Goal: Information Seeking & Learning: Learn about a topic

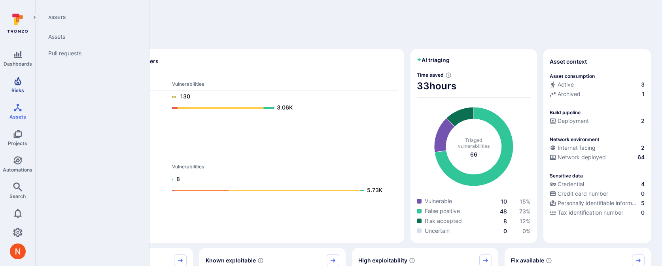
click at [19, 81] on icon "Risks" at bounding box center [17, 80] width 9 height 9
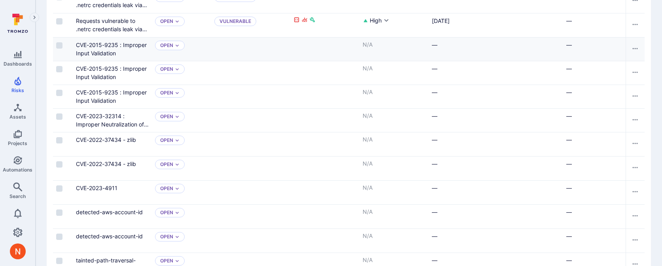
click at [282, 54] on div "Cell for aiCtx.triageStatus" at bounding box center [250, 49] width 79 height 23
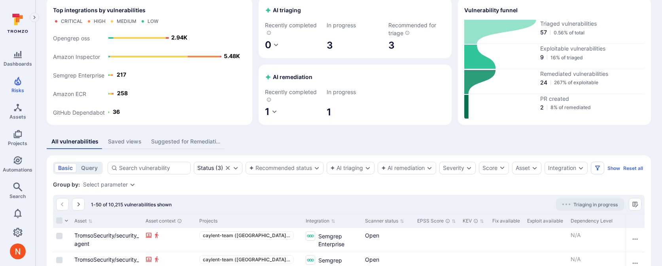
scroll to position [86, 0]
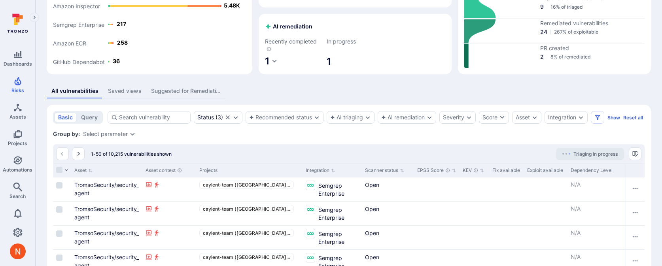
click at [304, 118] on div "Recommended status" at bounding box center [280, 117] width 63 height 6
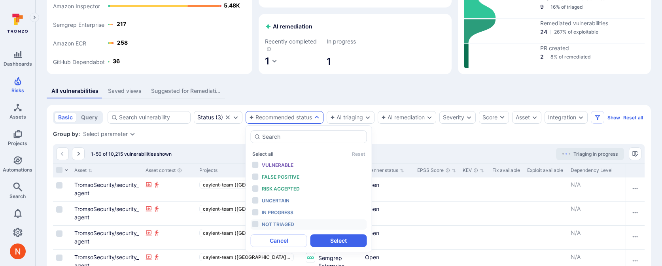
click at [278, 227] on div "Not triaged" at bounding box center [294, 224] width 65 height 9
click at [346, 238] on button "Select" at bounding box center [338, 241] width 57 height 13
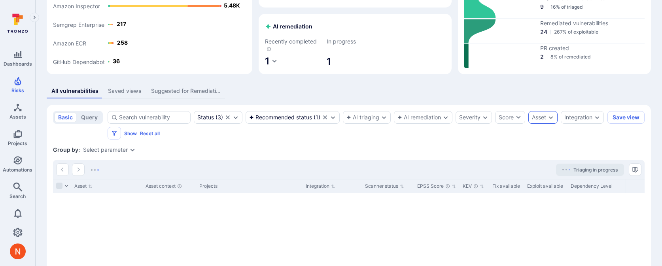
click at [548, 120] on div "Asset" at bounding box center [542, 117] width 29 height 13
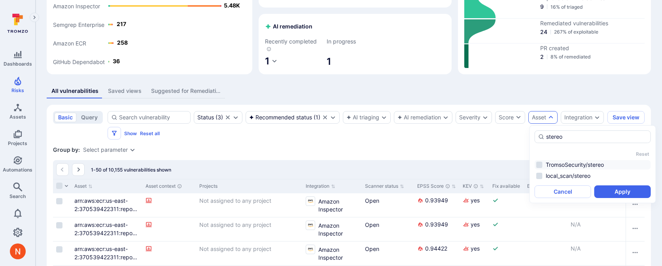
click at [572, 167] on li "TromsoSecurity/stereo" at bounding box center [593, 164] width 116 height 9
type input "stereo"
click at [618, 195] on button "Apply" at bounding box center [622, 192] width 57 height 13
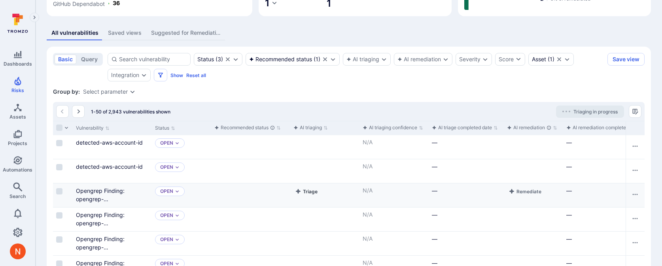
click at [300, 193] on icon "Cell for aiCtx" at bounding box center [298, 191] width 6 height 6
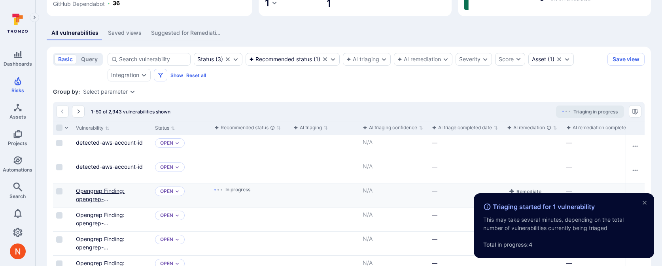
click at [106, 192] on link "Opengrep Finding: opengrep-rules.python.lang.best-practice.arbitrary-sleep" at bounding box center [106, 203] width 61 height 32
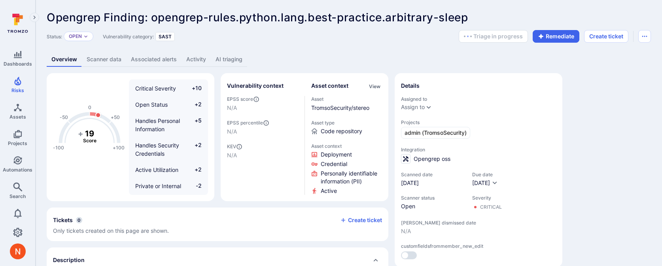
click at [223, 60] on link "AI triaging" at bounding box center [229, 59] width 36 height 15
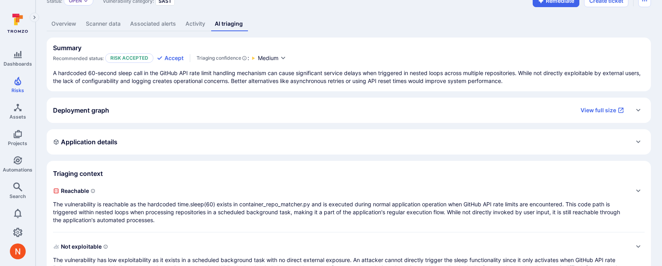
click at [474, 203] on p "The vulnerability is reachable as the hardcoded time.sleep(60) exists in contai…" at bounding box center [341, 213] width 576 height 24
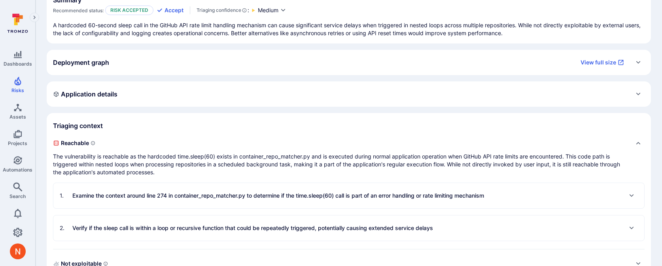
scroll to position [187, 0]
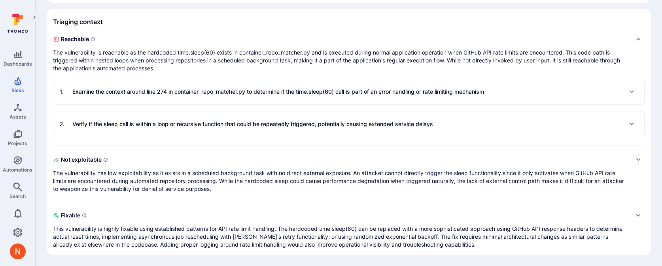
click at [328, 129] on div "2 . Verify if the sleep call is within a loop or recursive function that could …" at bounding box center [246, 124] width 373 height 13
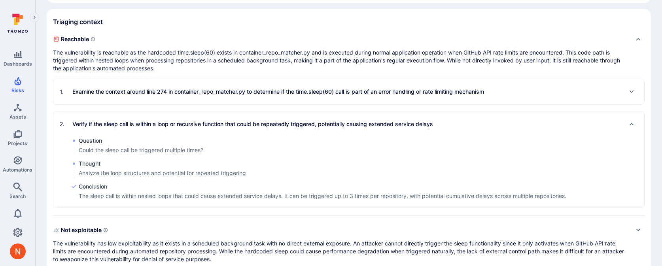
click at [308, 93] on p "Examine the context around line 274 in container_repo_matcher.py to determine i…" at bounding box center [278, 92] width 412 height 8
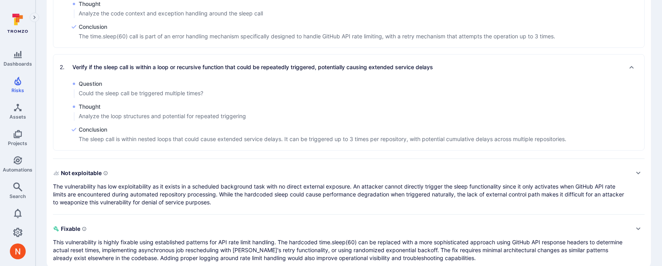
scroll to position [328, 0]
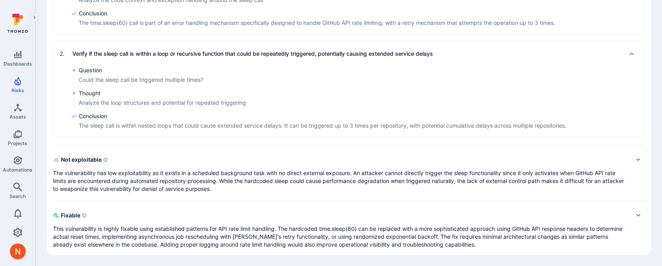
click at [276, 165] on span "Not exploitable" at bounding box center [341, 159] width 576 height 13
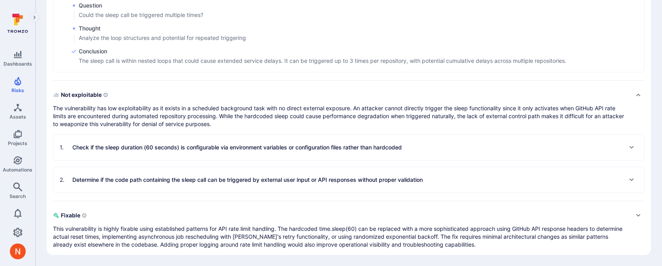
click at [260, 151] on p "Check if the sleep duration (60 seconds) is configurable via environment variab…" at bounding box center [236, 148] width 329 height 8
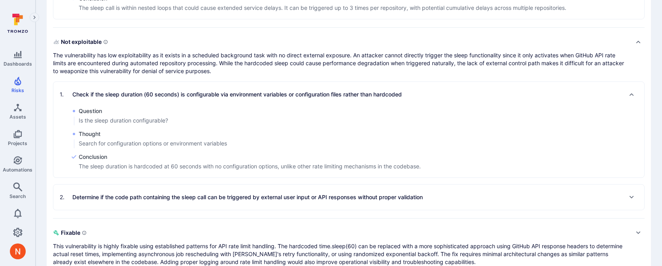
click at [232, 201] on div "2 . Determine if the code path containing the sleep call can be triggered by ex…" at bounding box center [241, 197] width 363 height 13
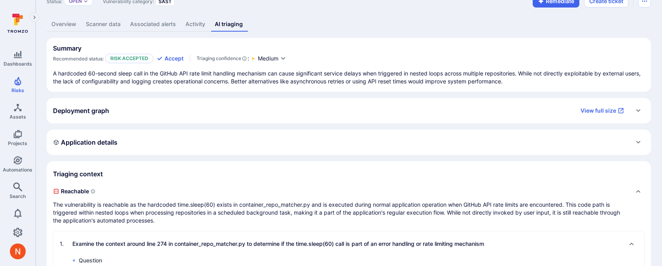
scroll to position [34, 0]
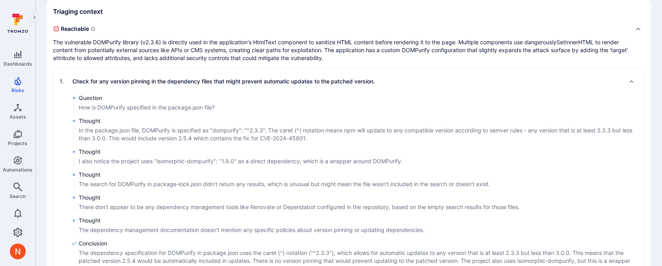
scroll to position [202, 0]
